Goal: Find contact information: Find contact information

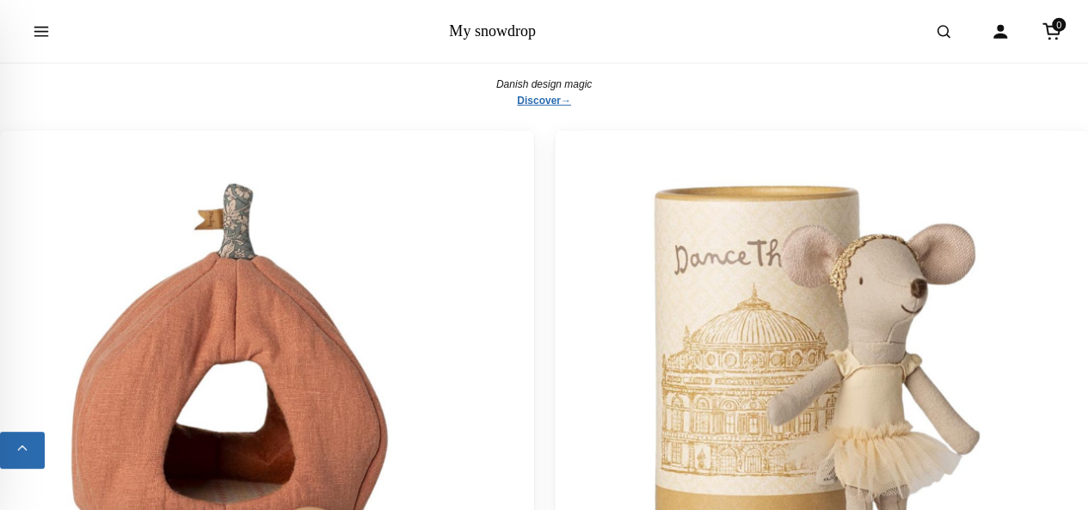
scroll to position [5607, 0]
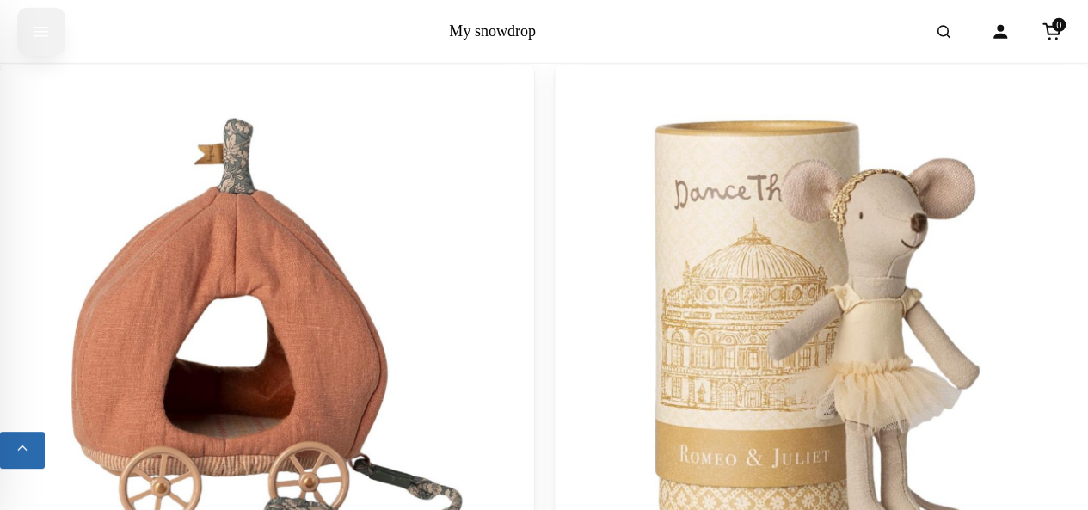
click at [33, 34] on icon "Open menu" at bounding box center [41, 30] width 17 height 31
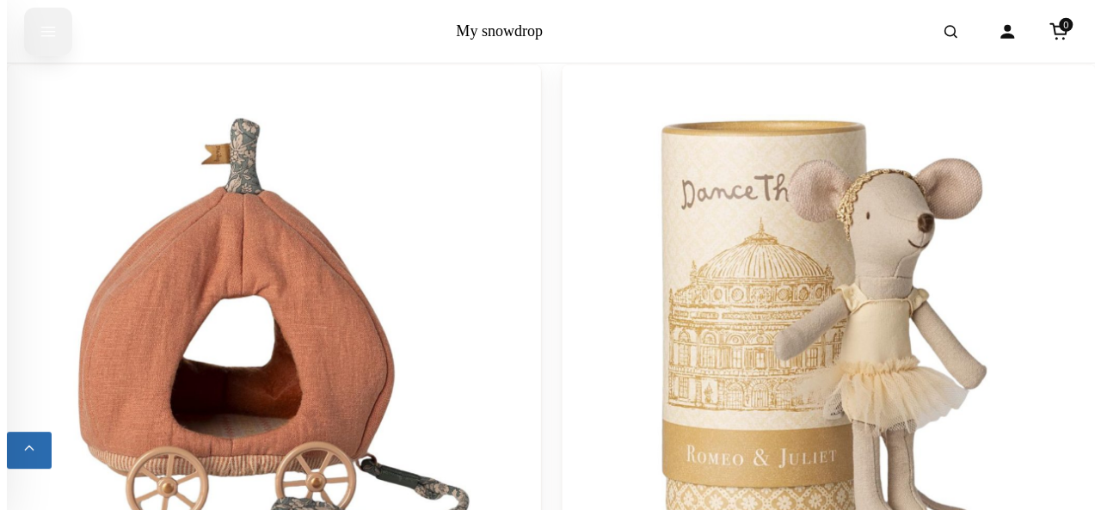
scroll to position [5633, 0]
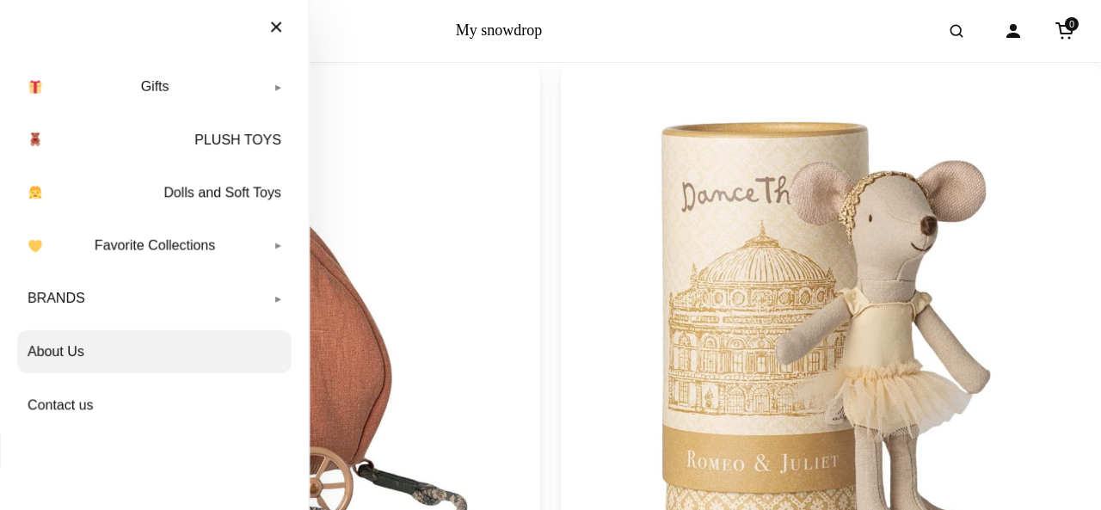
click at [64, 350] on link "About Us" at bounding box center [154, 351] width 274 height 43
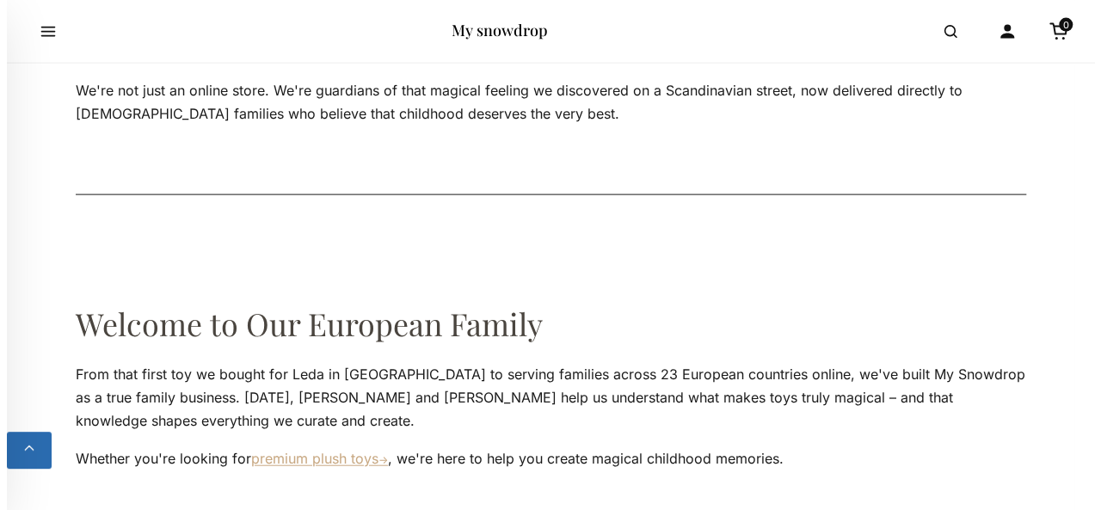
scroll to position [5160, 0]
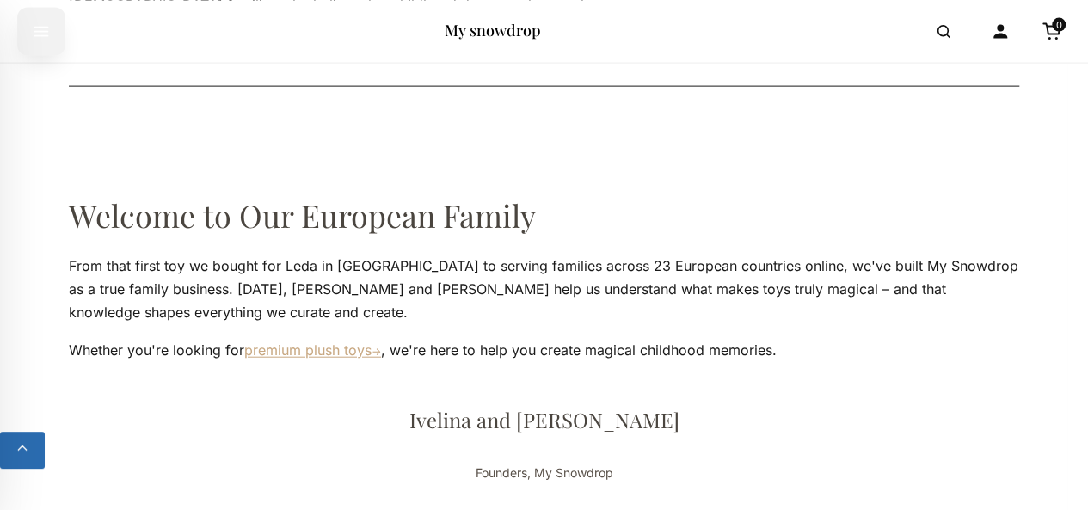
click at [42, 42] on icon "Open menu" at bounding box center [41, 30] width 17 height 31
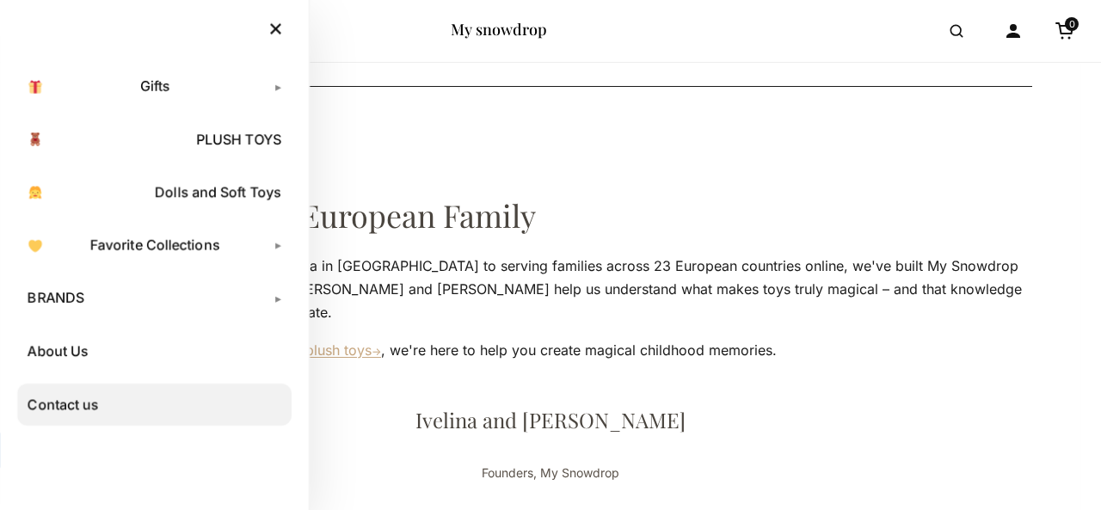
click at [60, 413] on link "Contact us" at bounding box center [154, 405] width 274 height 43
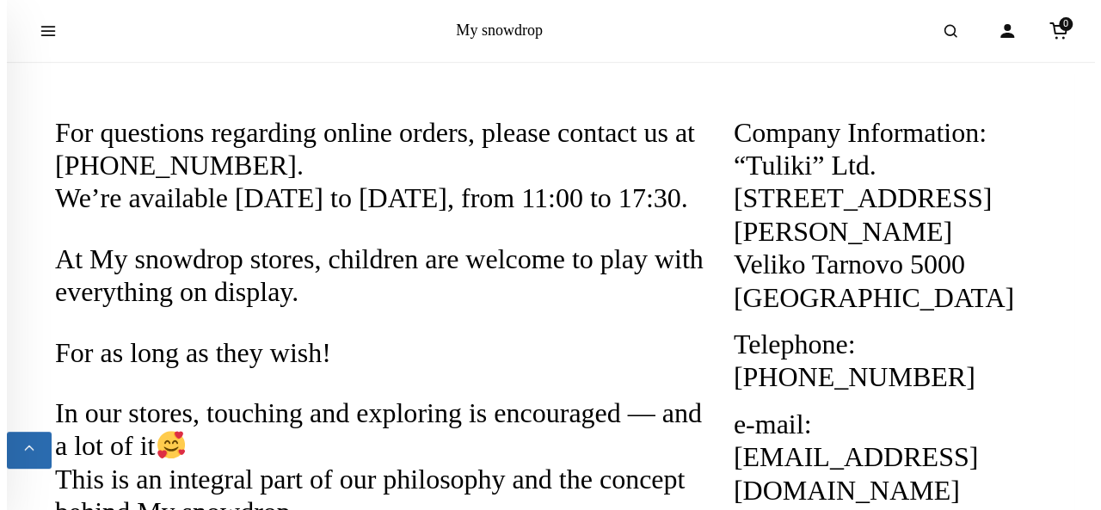
scroll to position [378, 0]
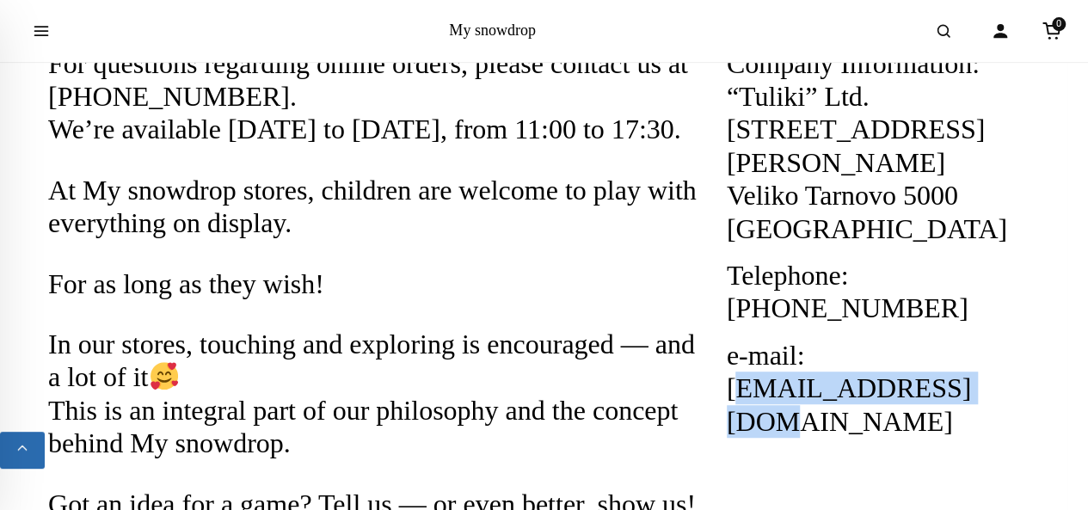
drag, startPoint x: 731, startPoint y: 391, endPoint x: 1017, endPoint y: 377, distance: 286.7
click at [1017, 377] on h2 "e-mail: info@mysnowdrop.com" at bounding box center [883, 388] width 313 height 99
click at [40, 33] on icon "Open menu" at bounding box center [41, 30] width 17 height 31
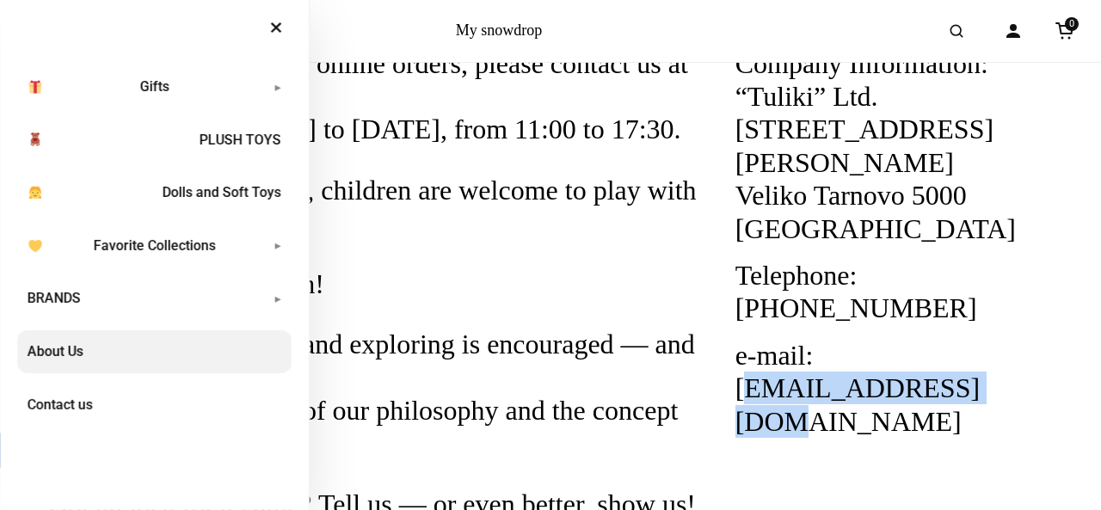
click at [80, 350] on link "About Us" at bounding box center [154, 351] width 274 height 43
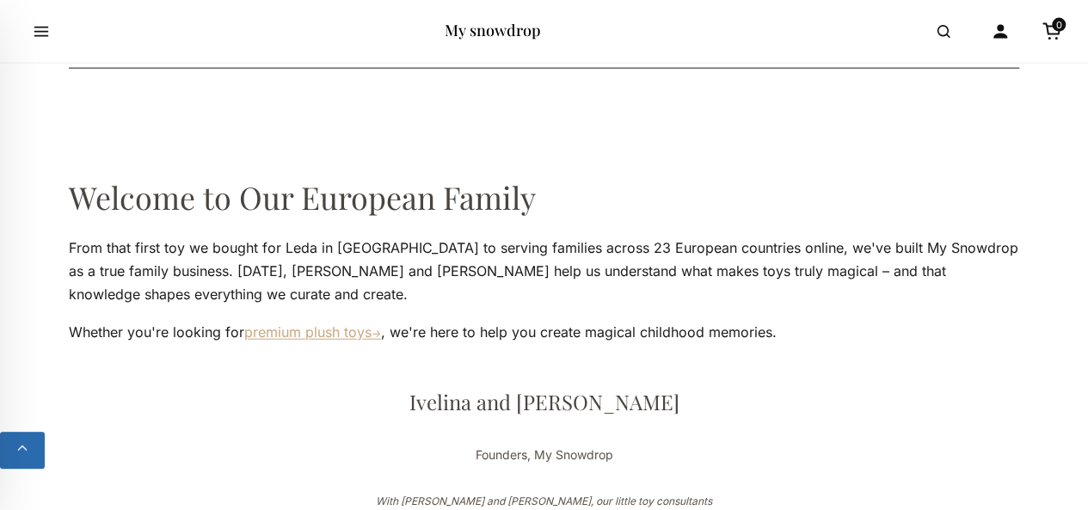
scroll to position [4972, 0]
